Goal: Task Accomplishment & Management: Manage account settings

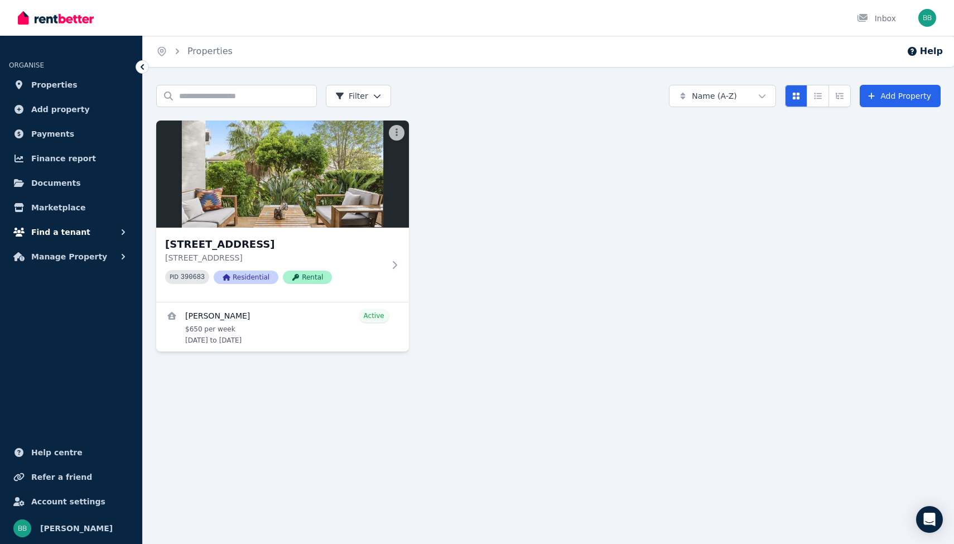
click at [48, 228] on span "Find a tenant" at bounding box center [60, 231] width 59 height 13
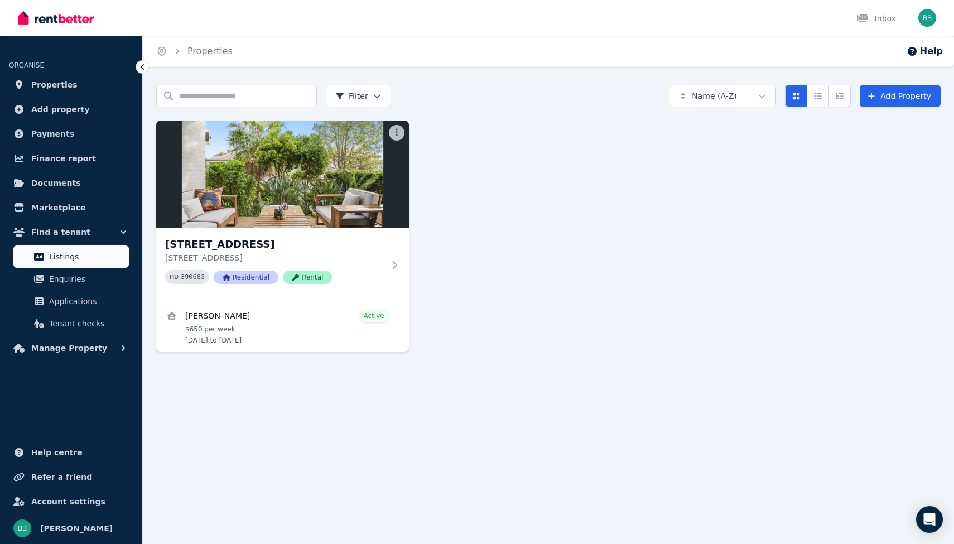
click at [56, 253] on span "Listings" at bounding box center [86, 256] width 75 height 13
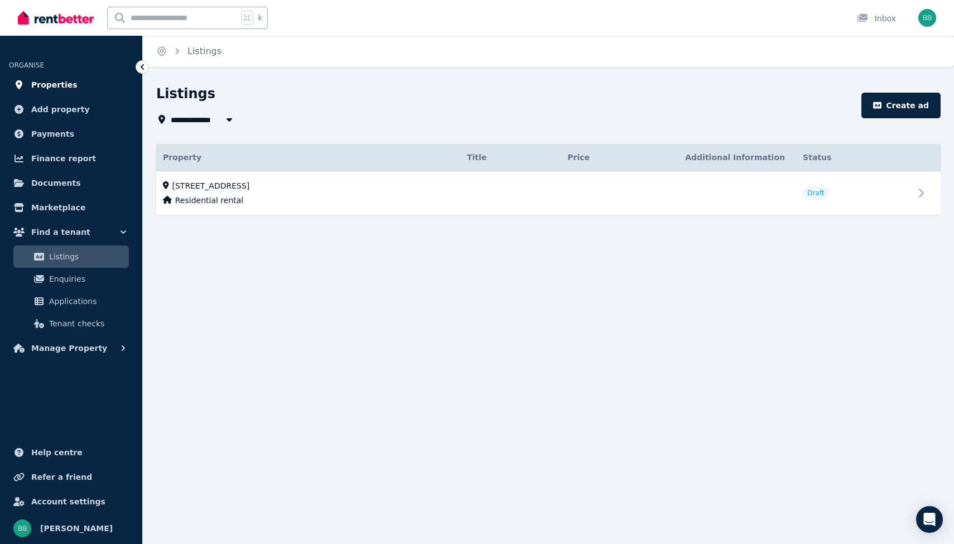
click at [54, 85] on span "Properties" at bounding box center [54, 84] width 46 height 13
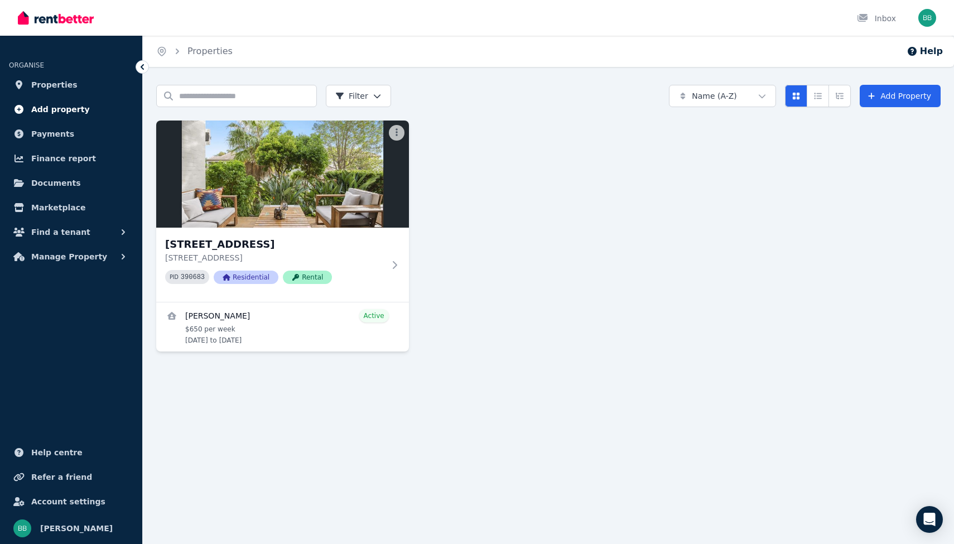
click at [53, 112] on span "Add property" at bounding box center [60, 109] width 59 height 13
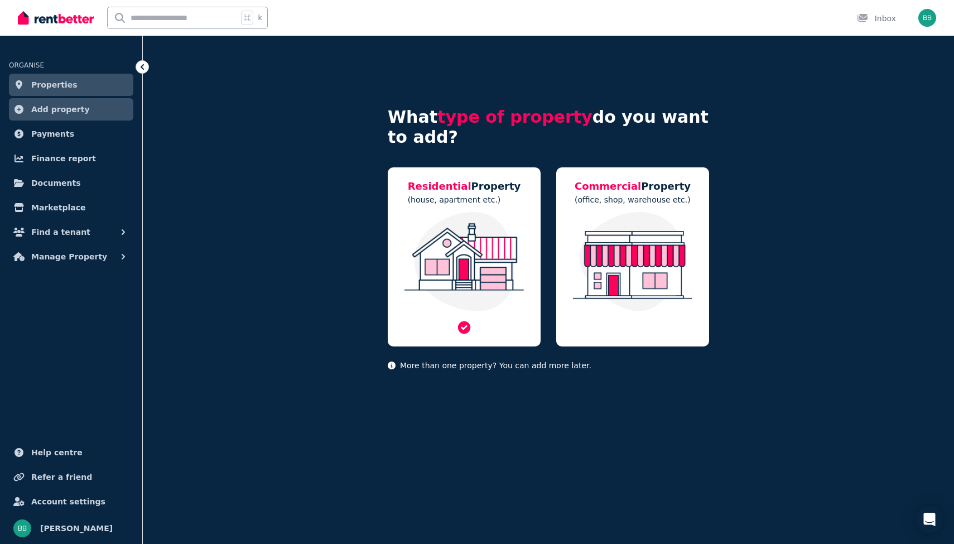
click at [459, 190] on span "Residential" at bounding box center [440, 186] width 64 height 12
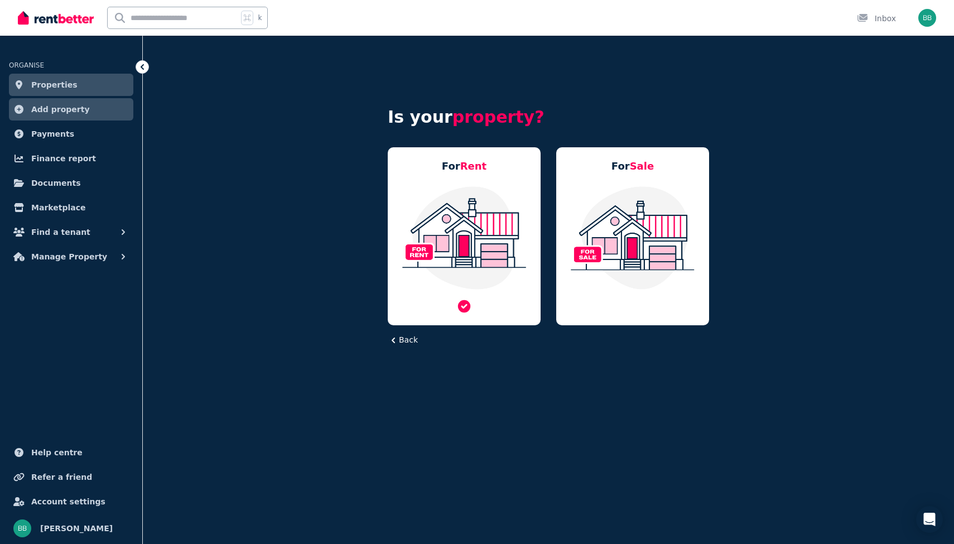
click at [452, 195] on img at bounding box center [464, 237] width 131 height 105
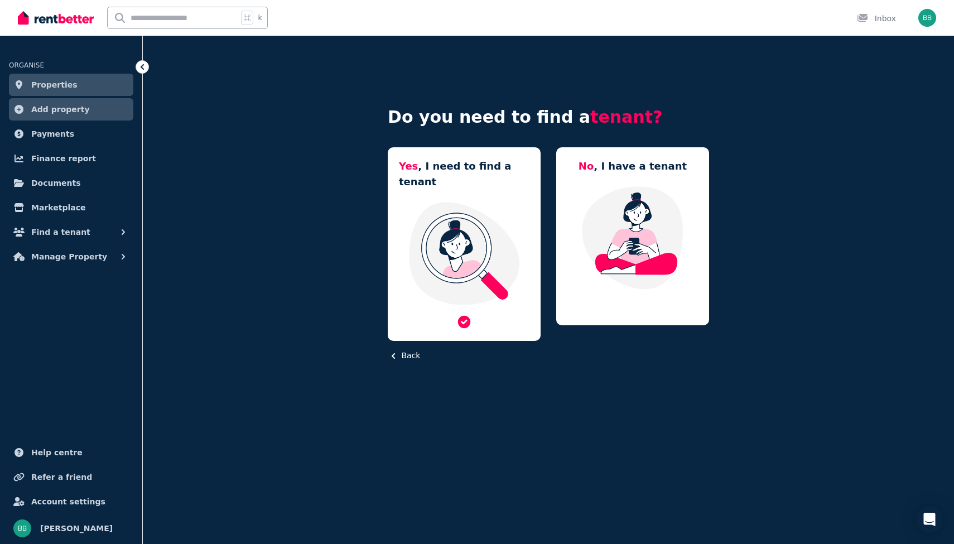
click at [464, 201] on img at bounding box center [464, 253] width 131 height 105
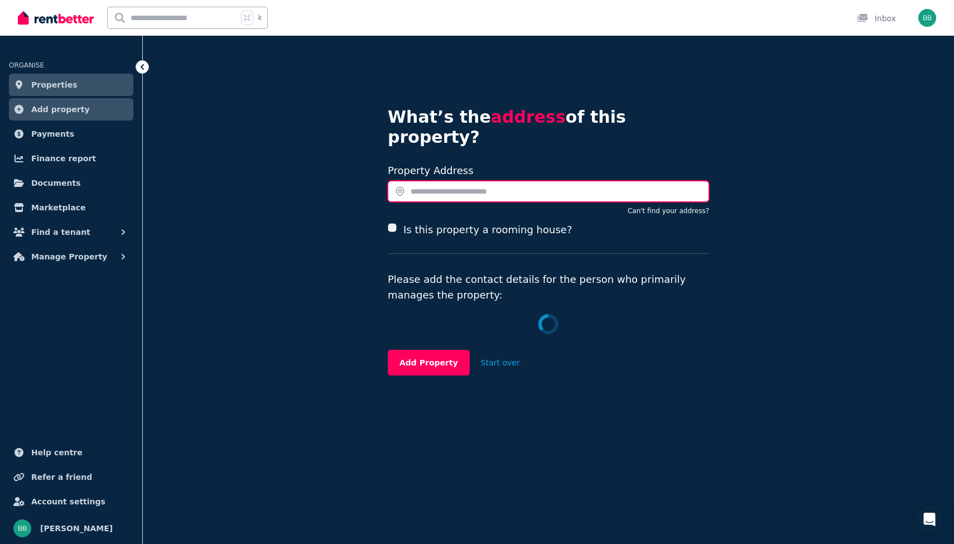
click at [455, 181] on input "text" at bounding box center [548, 191] width 321 height 21
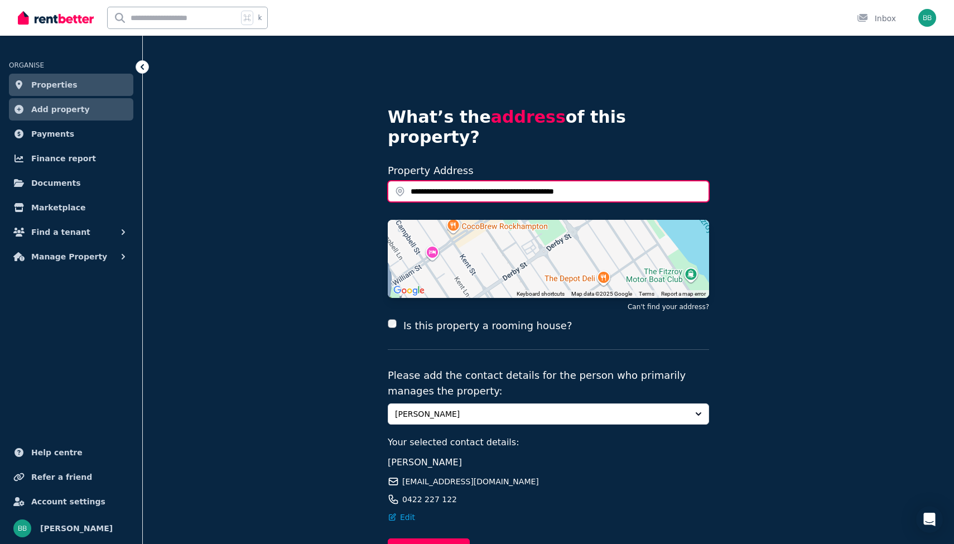
drag, startPoint x: 457, startPoint y: 172, endPoint x: 611, endPoint y: 176, distance: 153.4
click at [611, 181] on input "**********" at bounding box center [548, 191] width 321 height 21
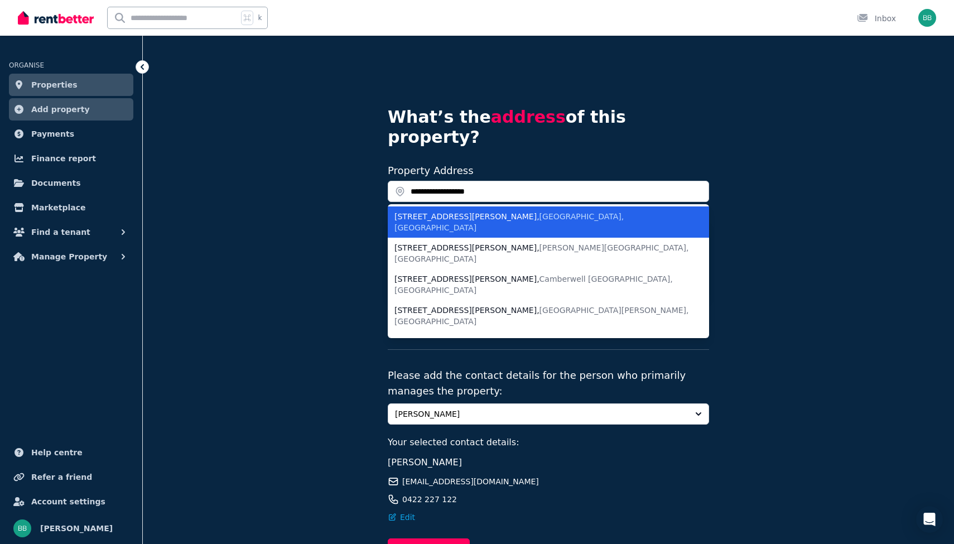
click at [548, 211] on div "20/194 Alma Road , St Kilda VIC, Australia" at bounding box center [541, 222] width 294 height 22
type input "**********"
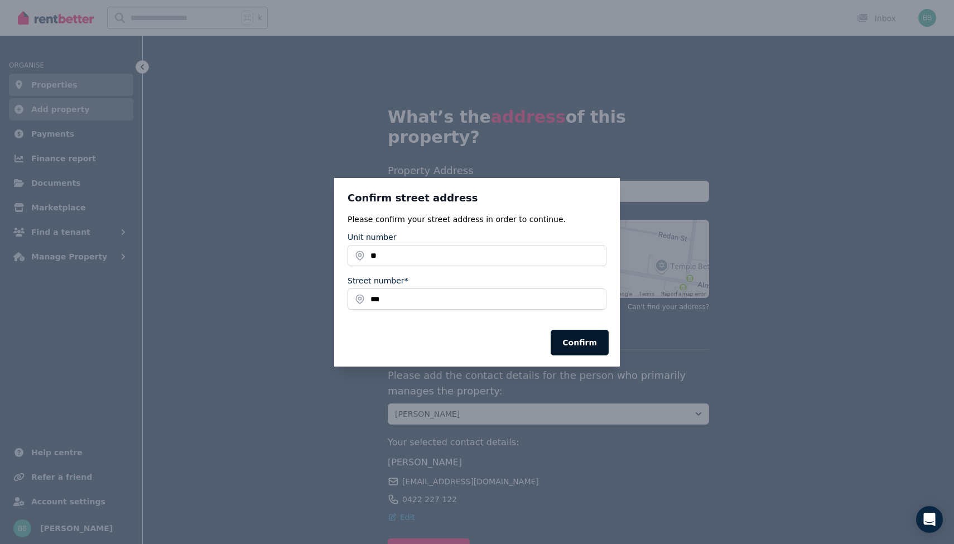
click at [584, 344] on button "Confirm" at bounding box center [579, 343] width 58 height 26
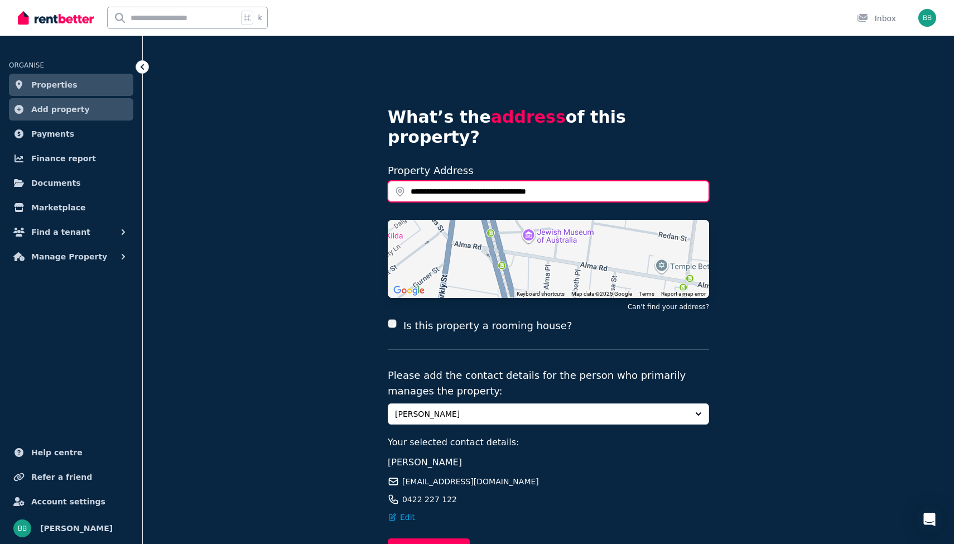
scroll to position [62, 0]
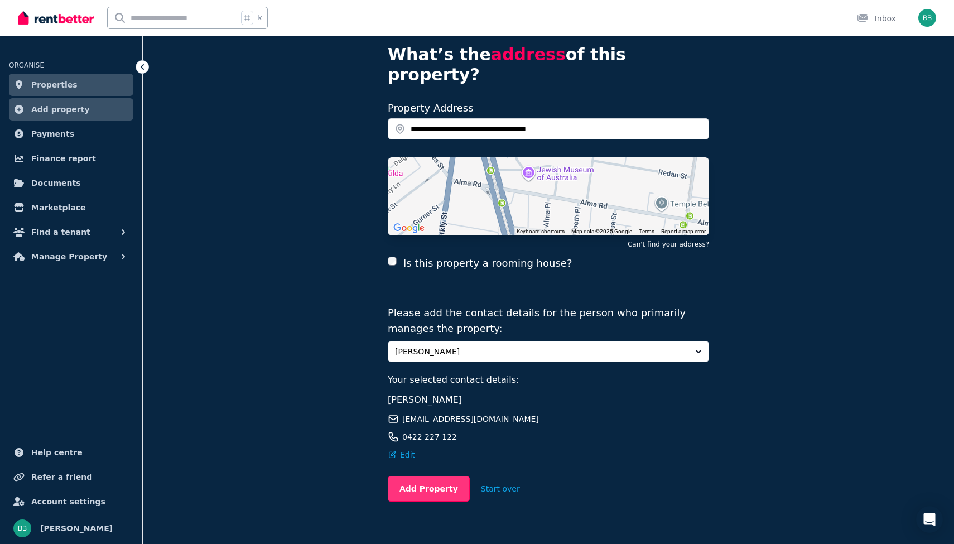
click at [443, 476] on button "Add Property" at bounding box center [429, 489] width 82 height 26
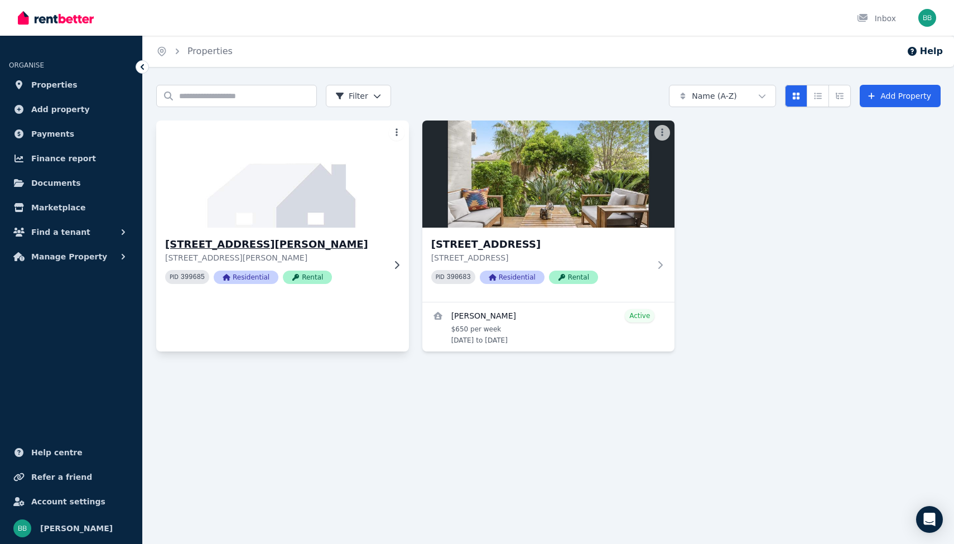
click at [386, 259] on div "[STREET_ADDRESS][PERSON_NAME][PERSON_NAME] PID 399685 Residential Rental" at bounding box center [282, 265] width 253 height 74
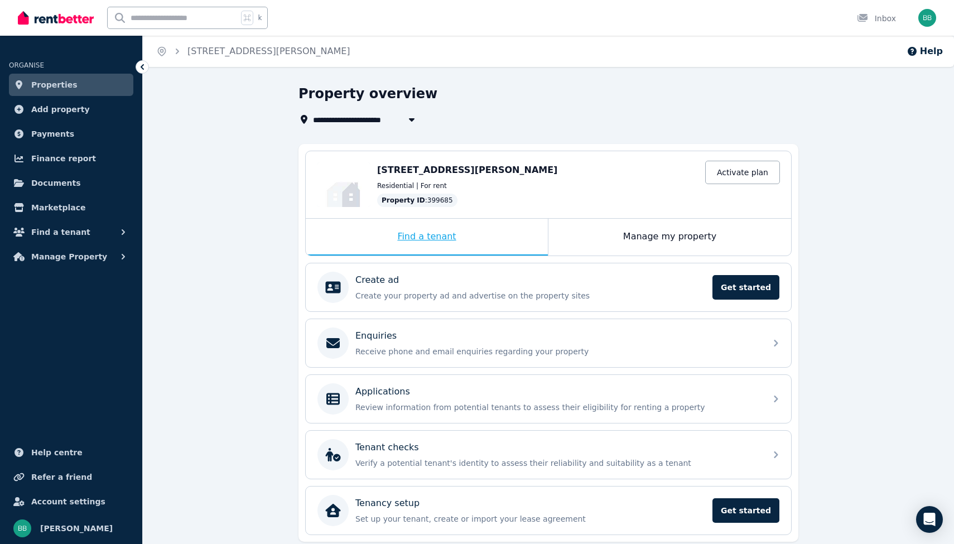
click at [466, 229] on div "Find a tenant" at bounding box center [427, 237] width 242 height 37
click at [422, 238] on div "Find a tenant" at bounding box center [427, 237] width 242 height 37
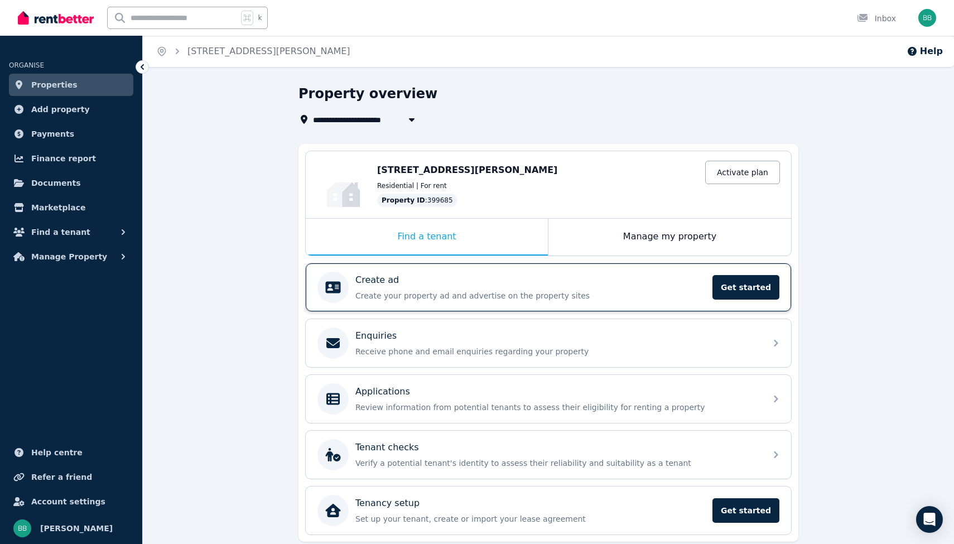
scroll to position [40, 0]
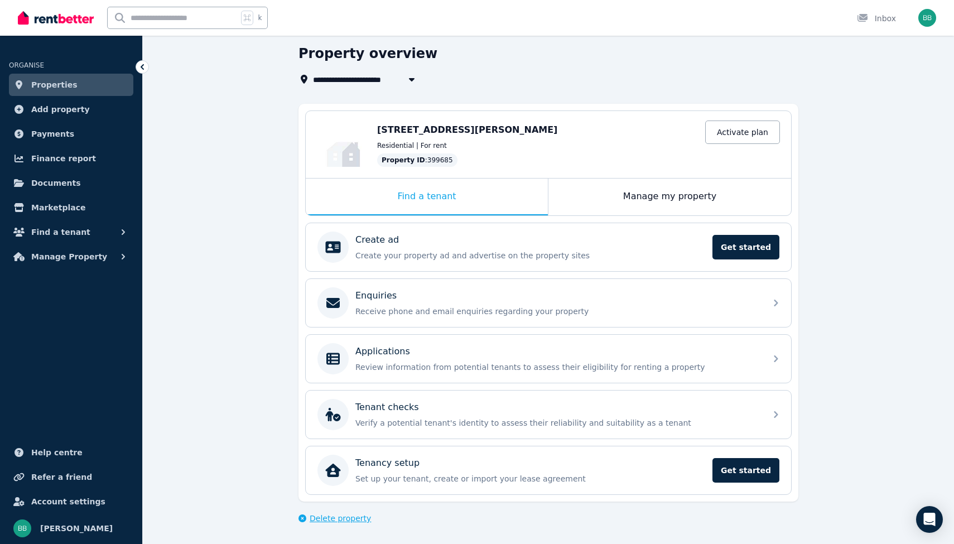
click at [299, 516] on icon "button" at bounding box center [302, 518] width 8 height 8
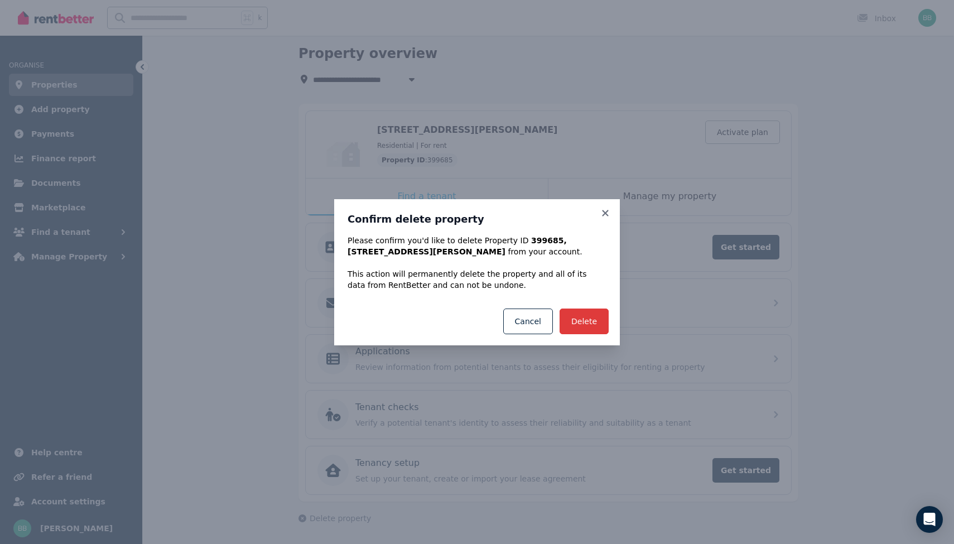
click at [590, 325] on button "Delete" at bounding box center [583, 321] width 49 height 26
click at [607, 217] on icon at bounding box center [605, 214] width 11 height 10
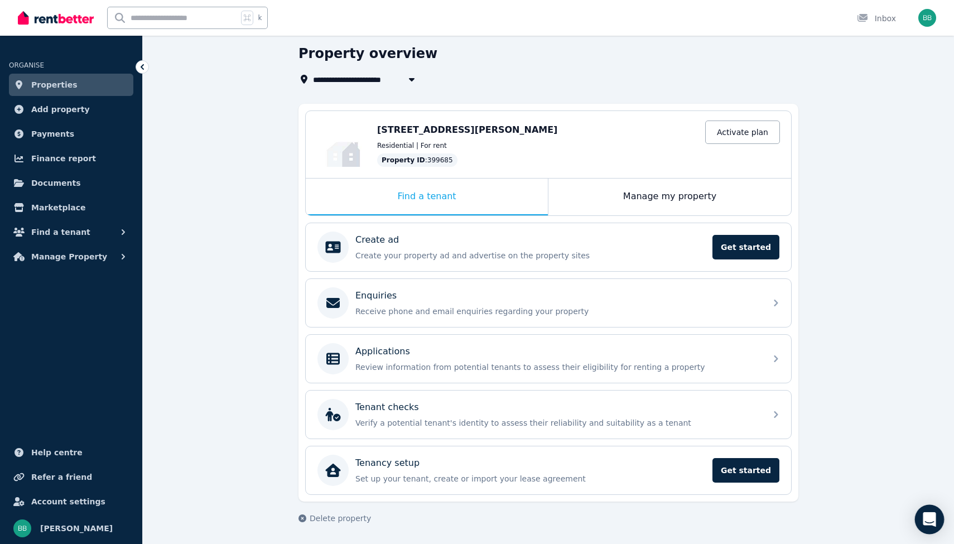
click at [926, 511] on div "Open Intercom Messenger" at bounding box center [930, 520] width 30 height 30
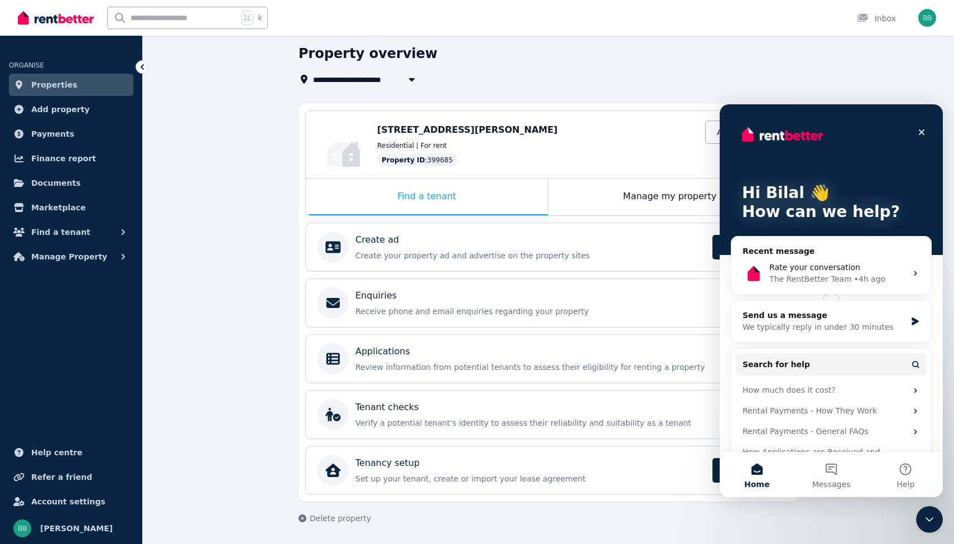
scroll to position [0, 0]
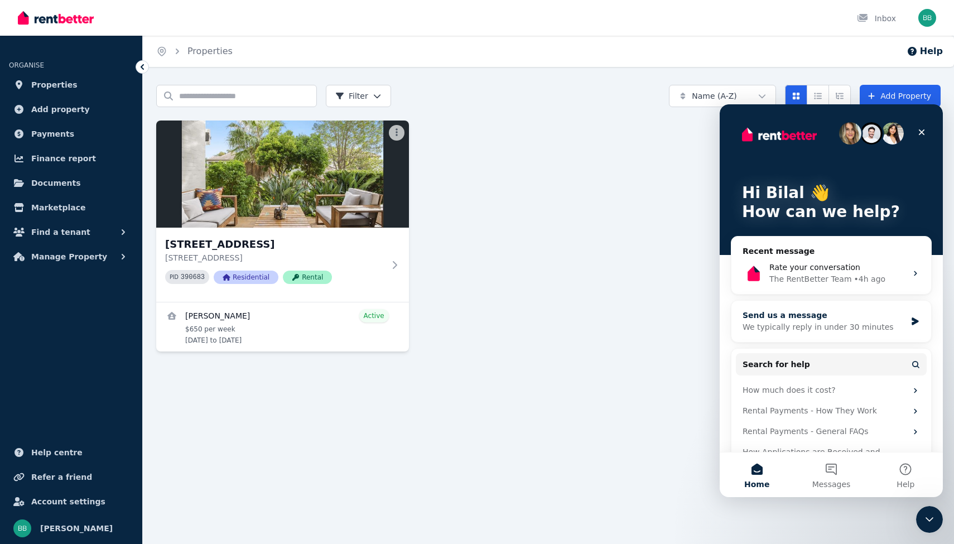
click at [824, 327] on div "We typically reply in under 30 minutes" at bounding box center [823, 327] width 163 height 12
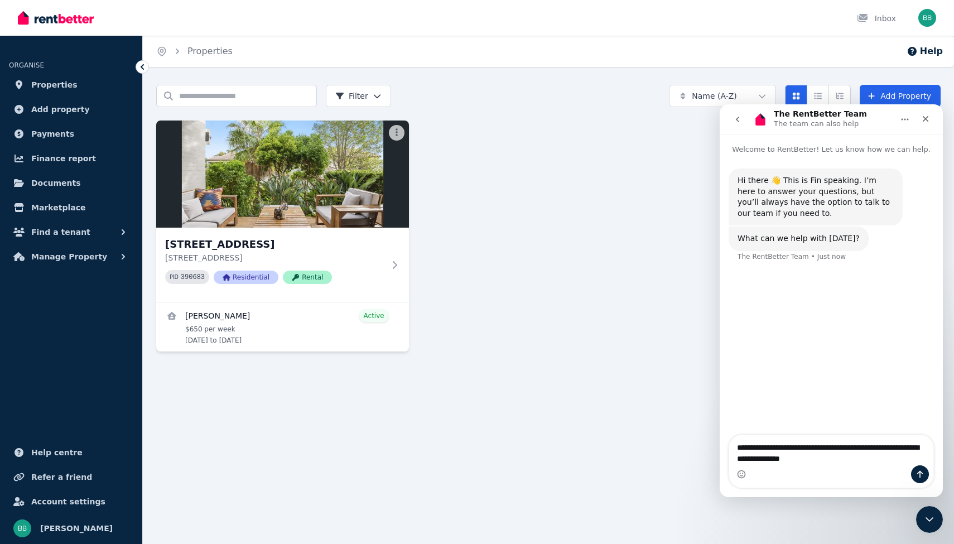
type textarea "**********"
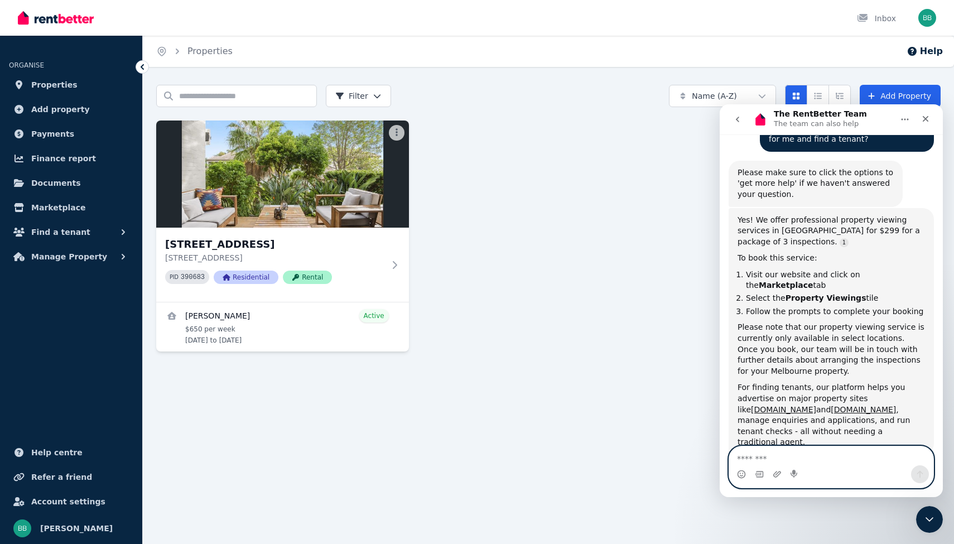
scroll to position [190, 0]
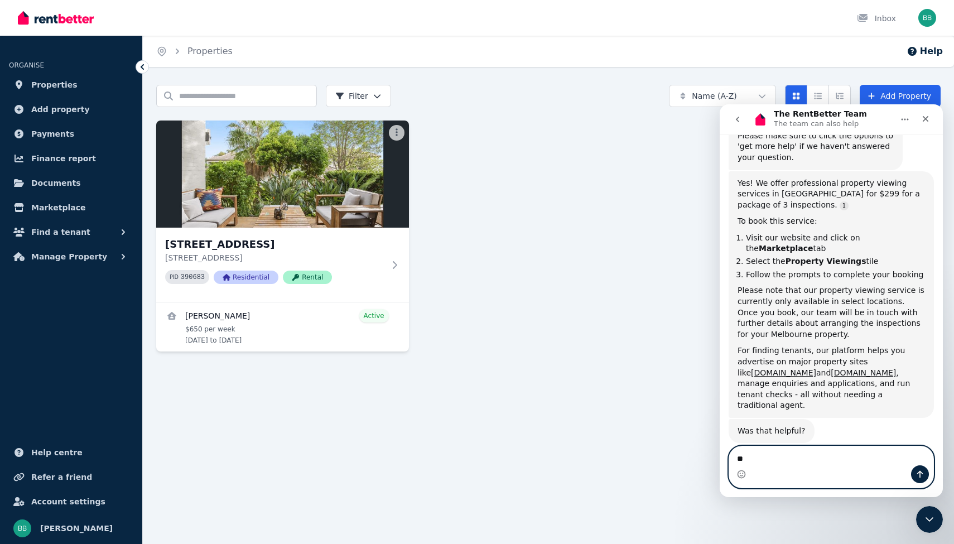
type textarea "***"
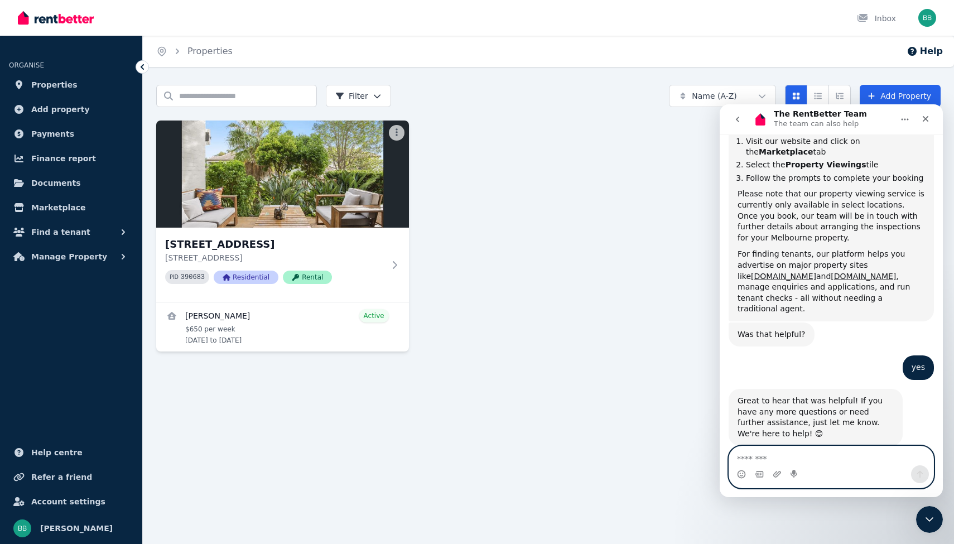
scroll to position [289, 0]
